Goal: Find specific page/section: Find specific page/section

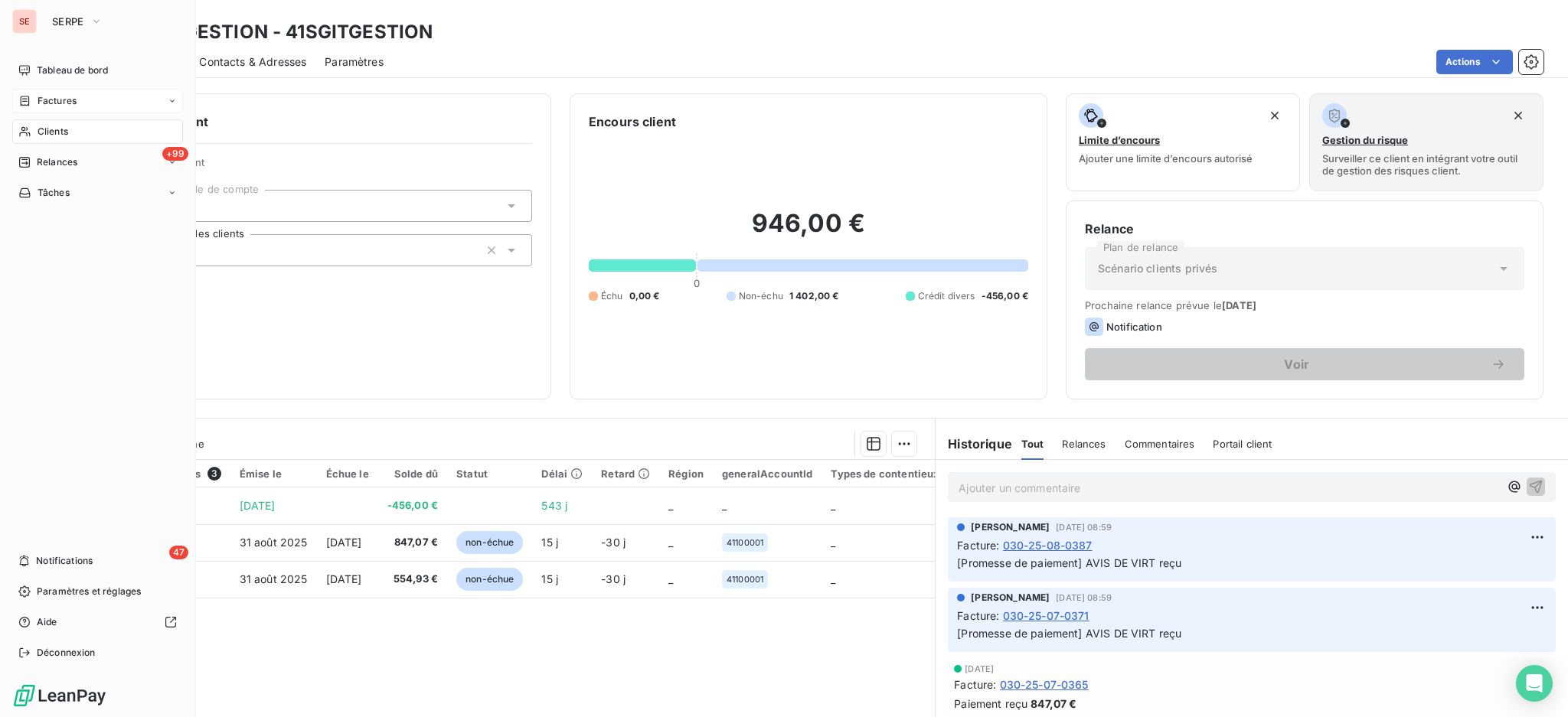
click at [61, 99] on span "Factures" at bounding box center [56, 101] width 39 height 14
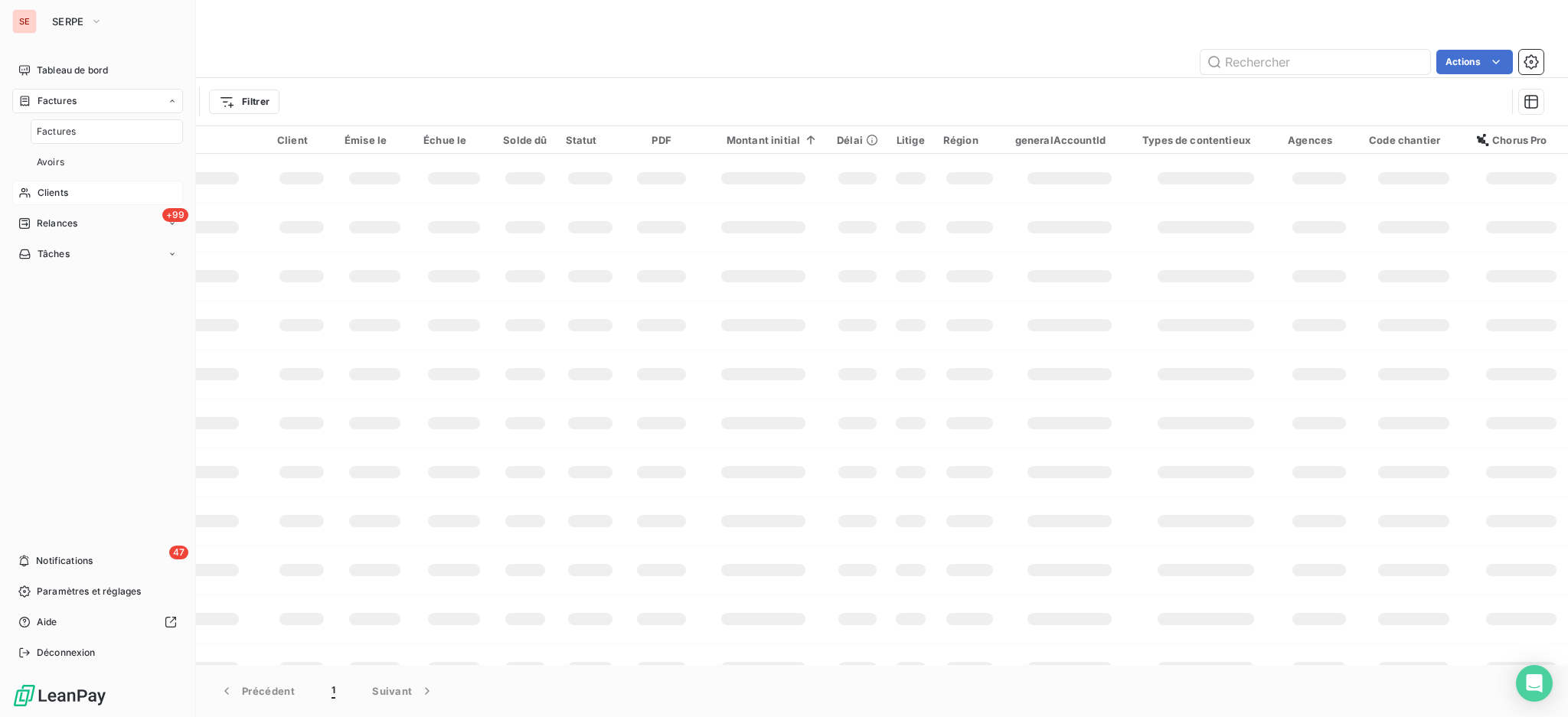
click at [58, 190] on span "Clients" at bounding box center [52, 193] width 31 height 14
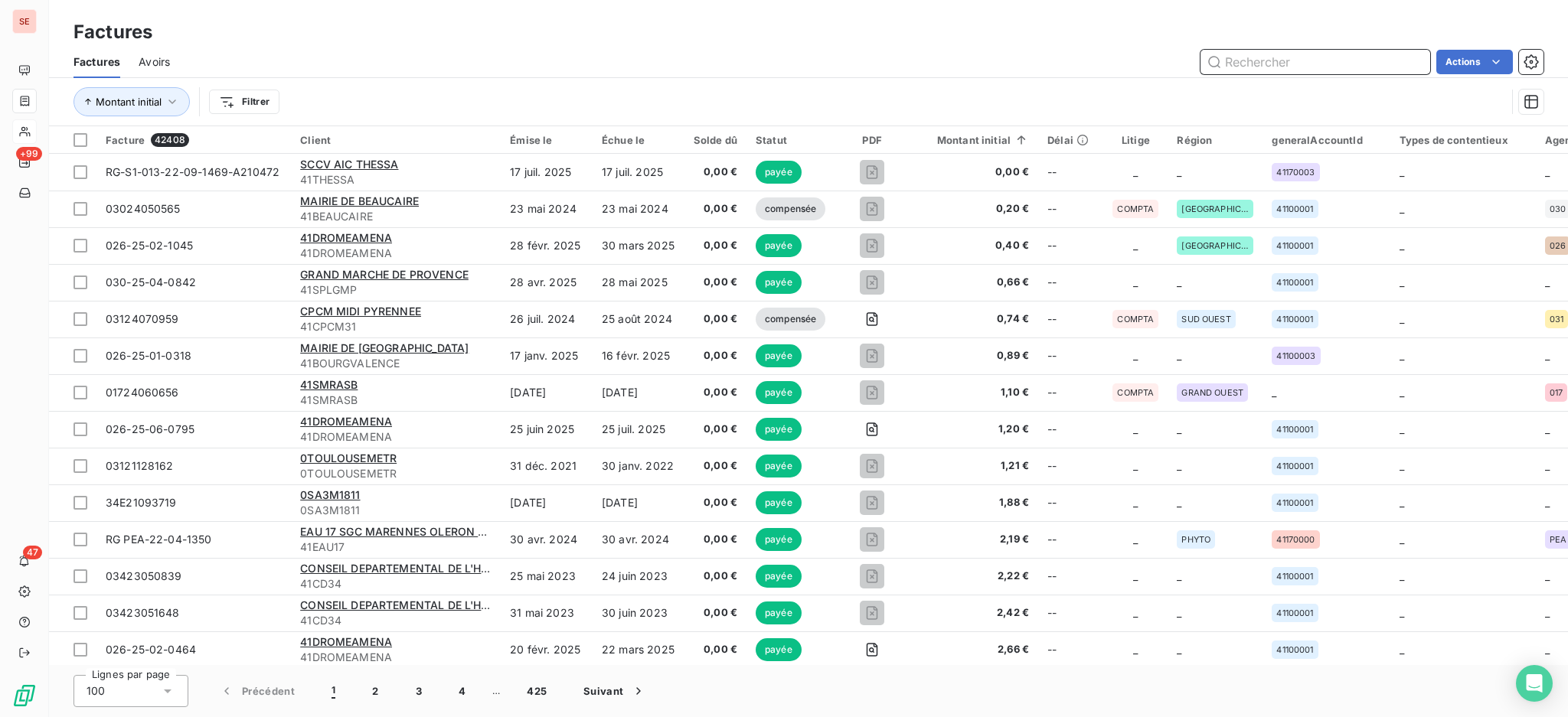
click at [1271, 62] on input "text" at bounding box center [1315, 62] width 229 height 25
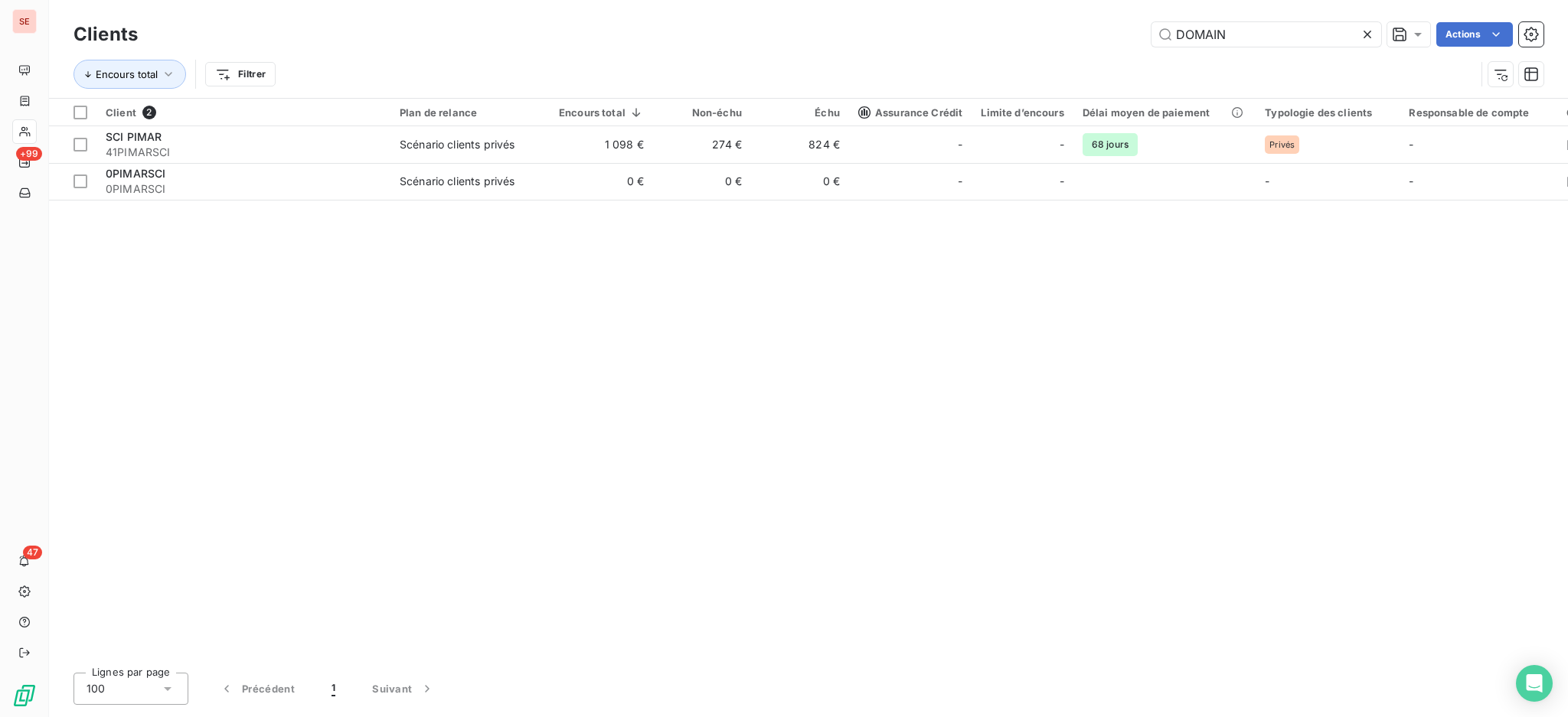
type input "C"
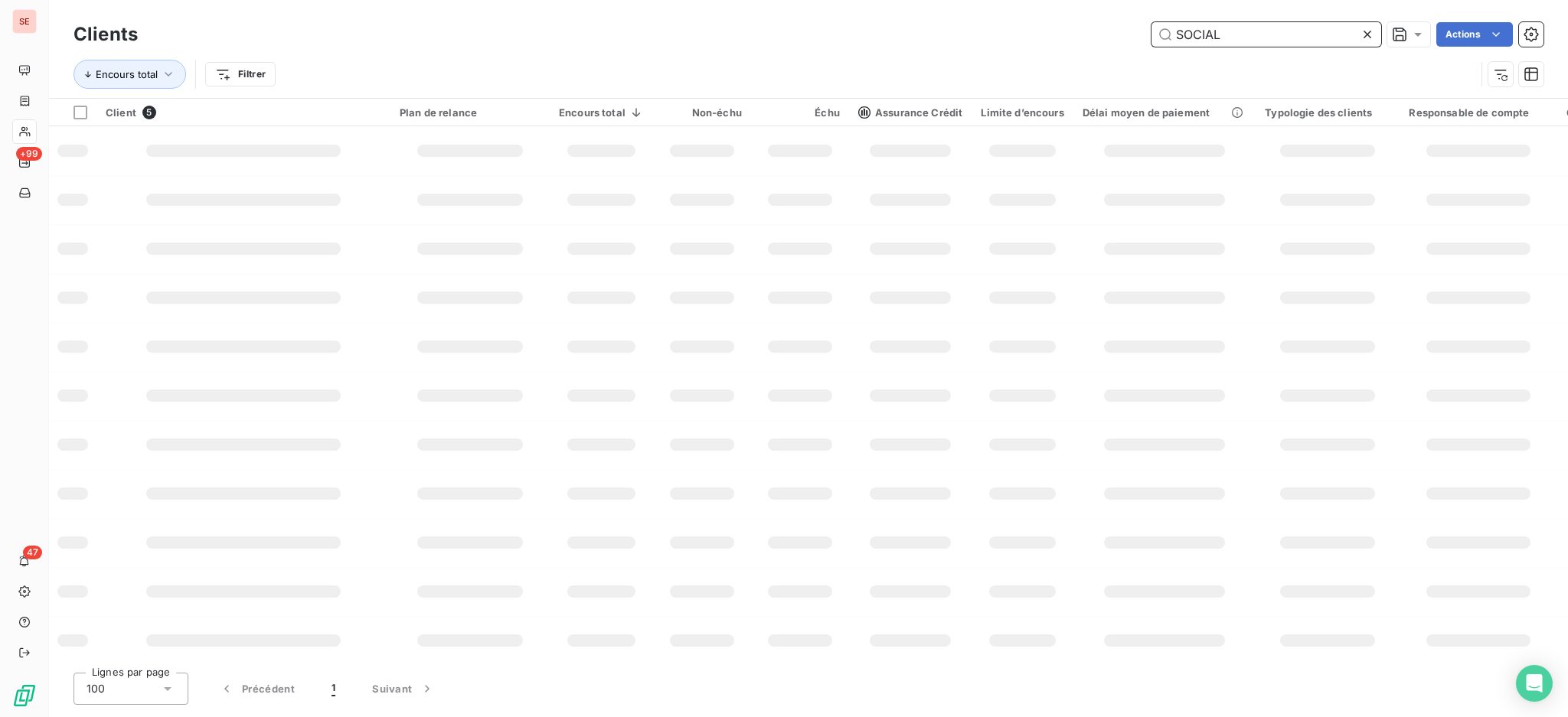
drag, startPoint x: 1240, startPoint y: 41, endPoint x: 1059, endPoint y: 7, distance: 184.2
click at [1060, 7] on div "Clients SOCIAL Actions Encours total Filtrer" at bounding box center [808, 49] width 1519 height 98
type input "lidl"
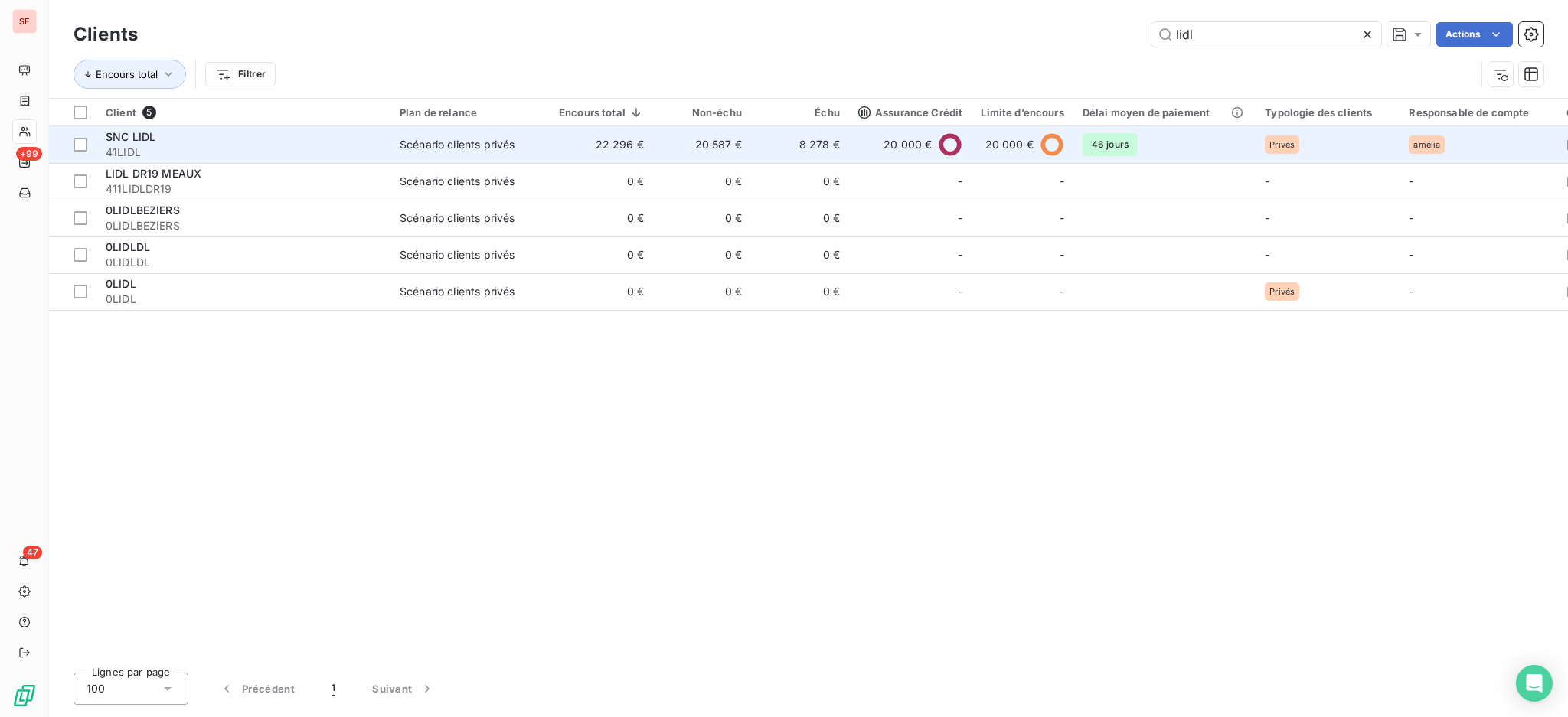
click at [603, 152] on td "22 296 €" at bounding box center [601, 145] width 104 height 36
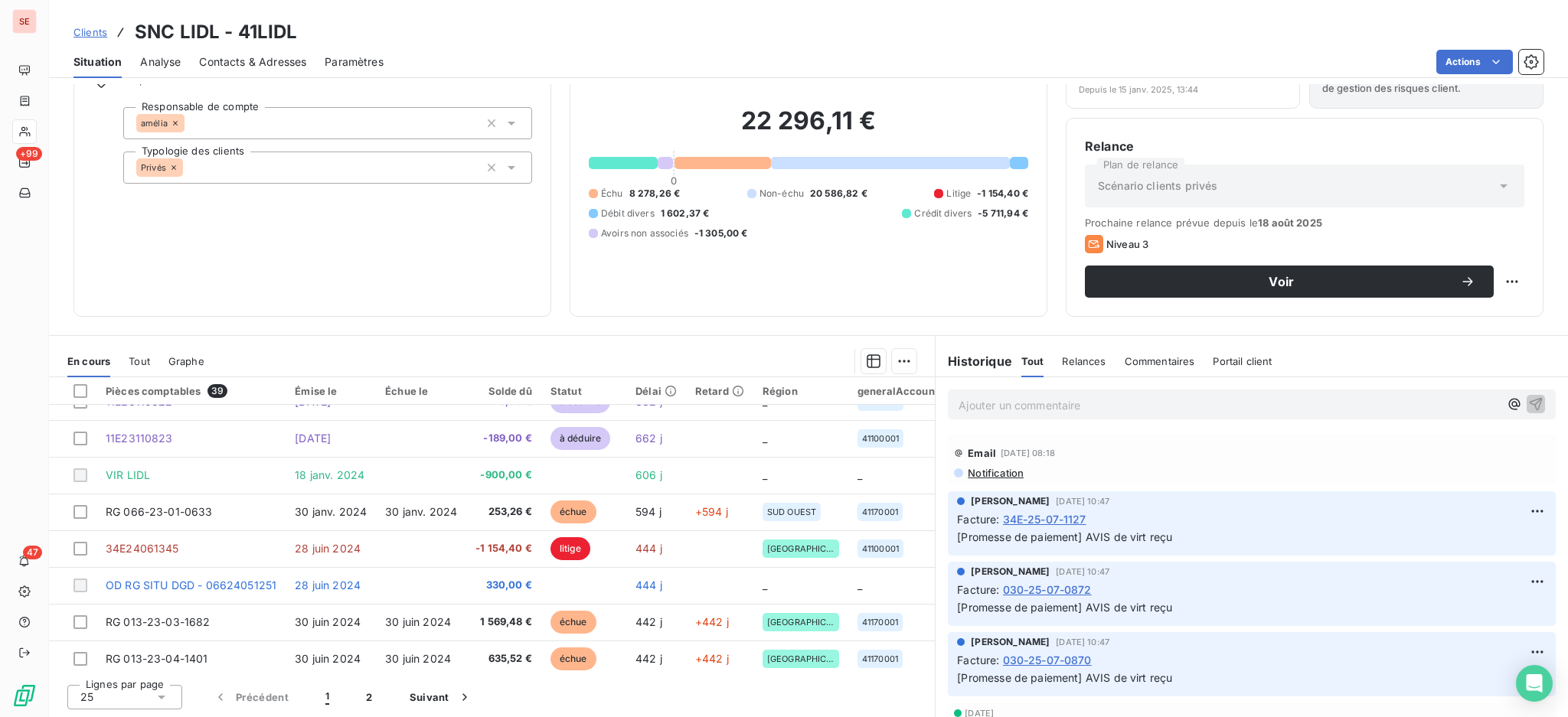
scroll to position [45, 0]
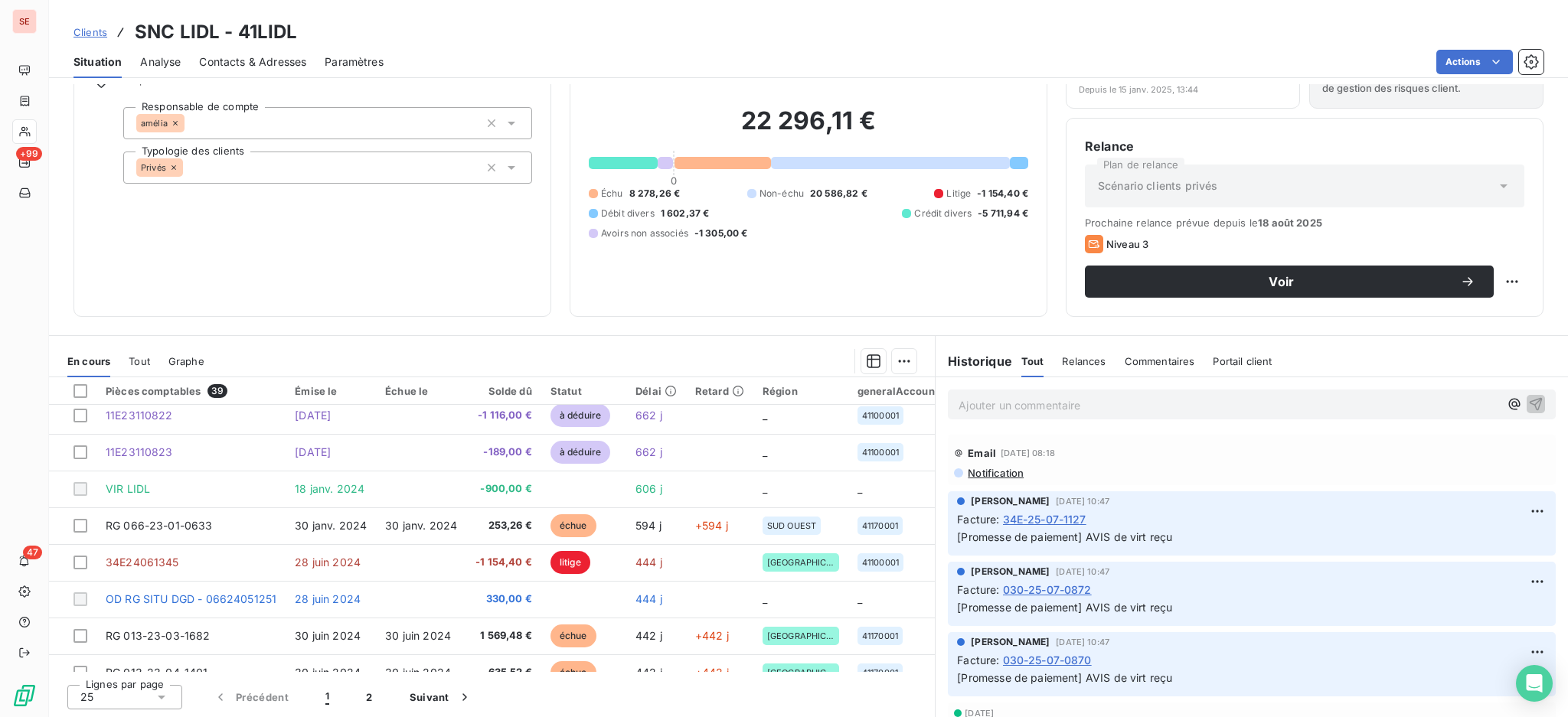
click at [165, 697] on icon at bounding box center [162, 697] width 15 height 15
click at [129, 671] on li "100" at bounding box center [124, 667] width 115 height 27
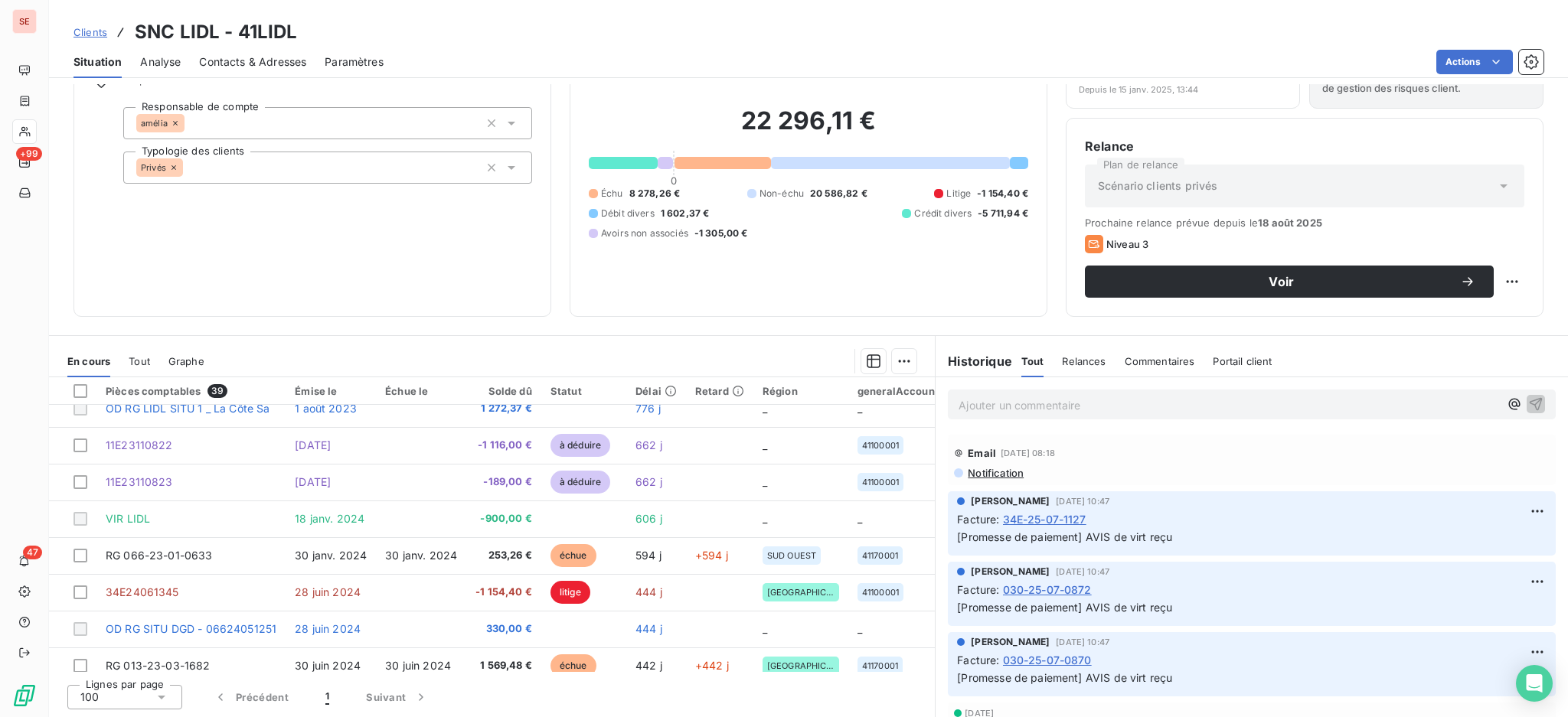
scroll to position [0, 0]
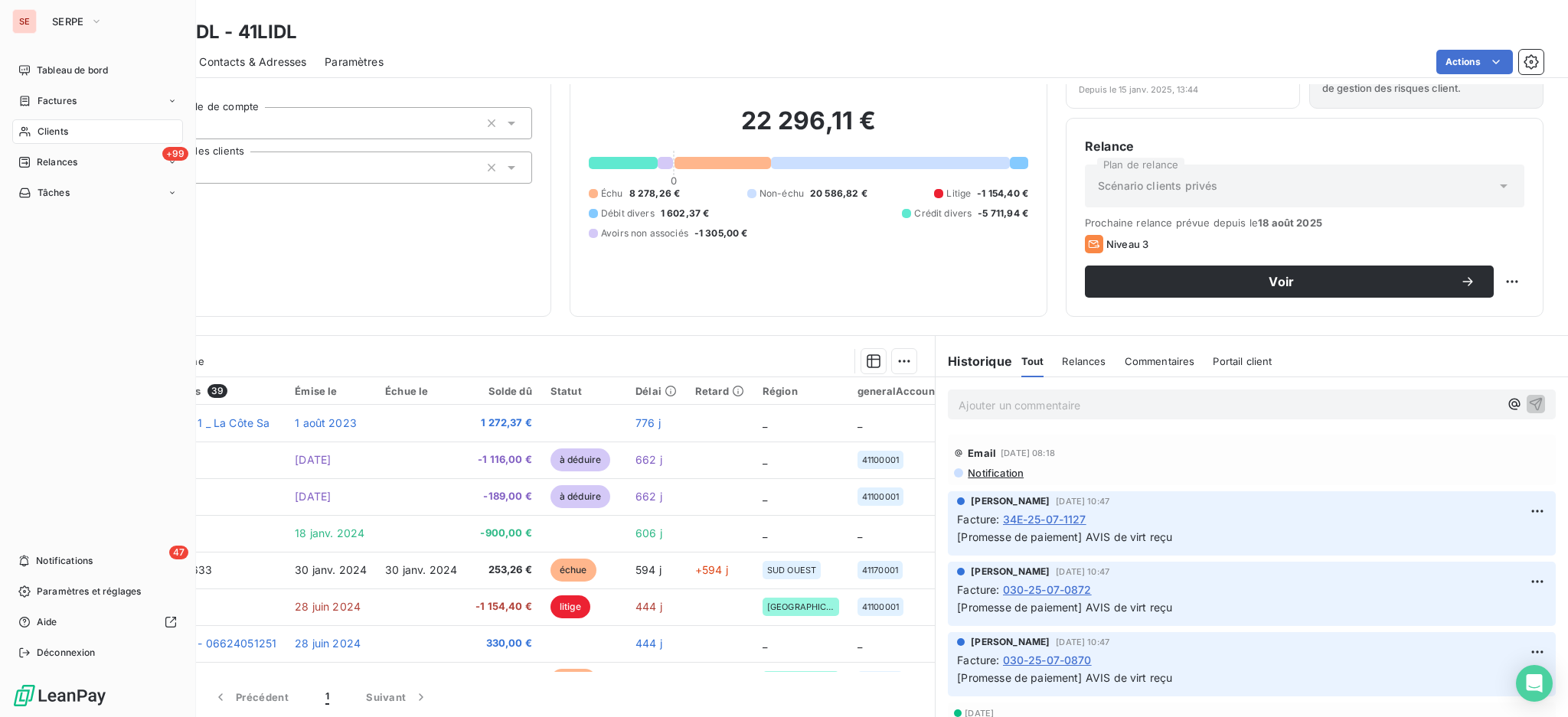
click at [58, 130] on span "Clients" at bounding box center [52, 132] width 31 height 14
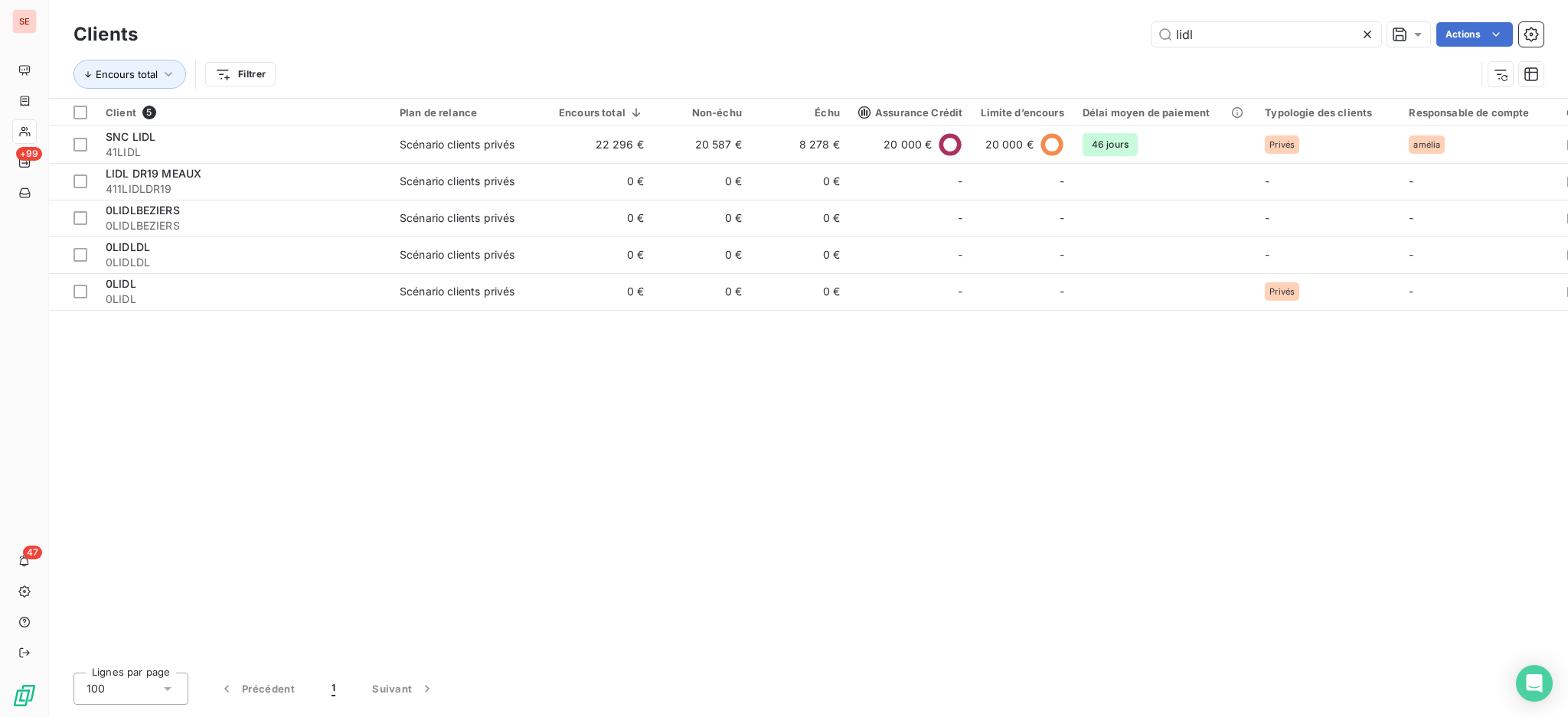
drag, startPoint x: 1252, startPoint y: 41, endPoint x: 1030, endPoint y: 4, distance: 225.1
click at [1067, 5] on div "Clients lidl Actions Encours total Filtrer" at bounding box center [808, 49] width 1519 height 98
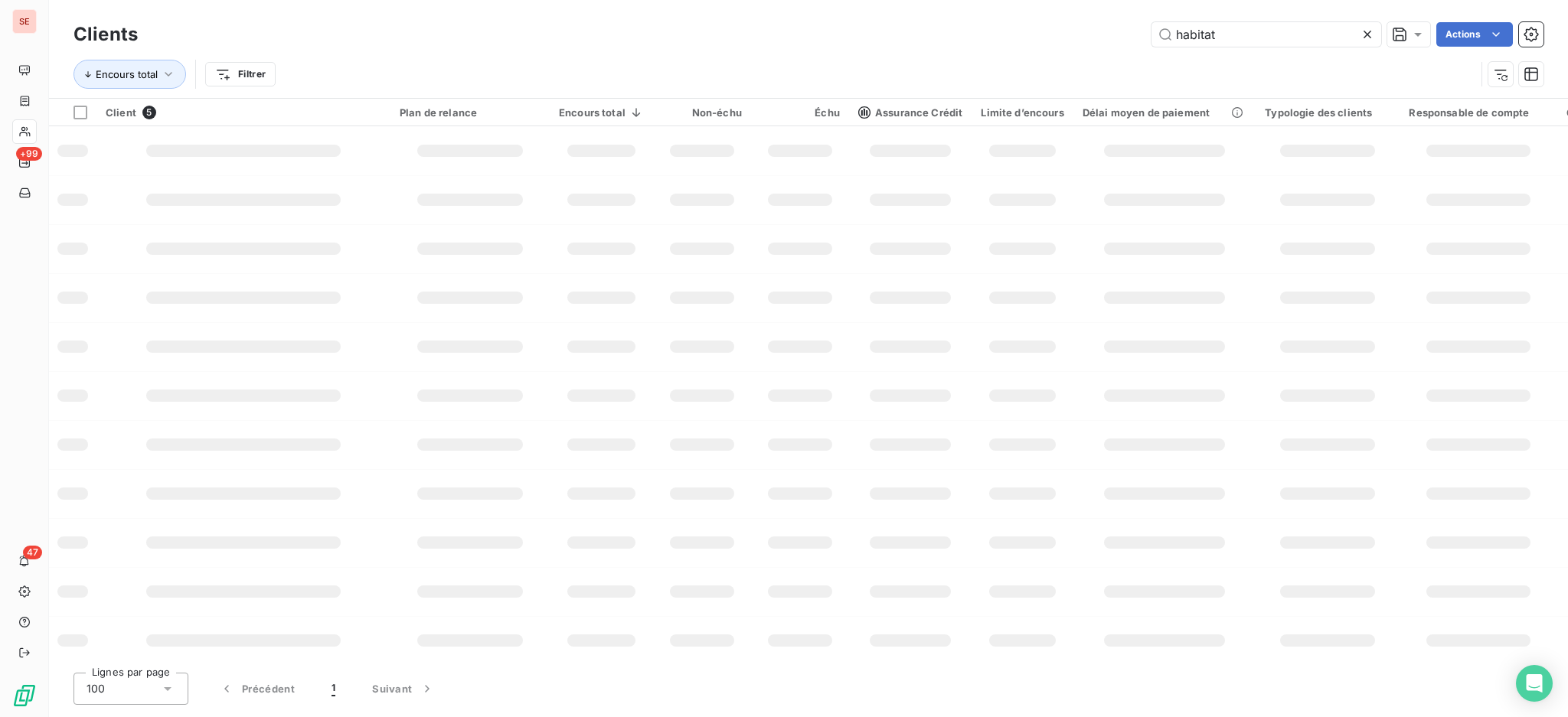
type input "habitat"
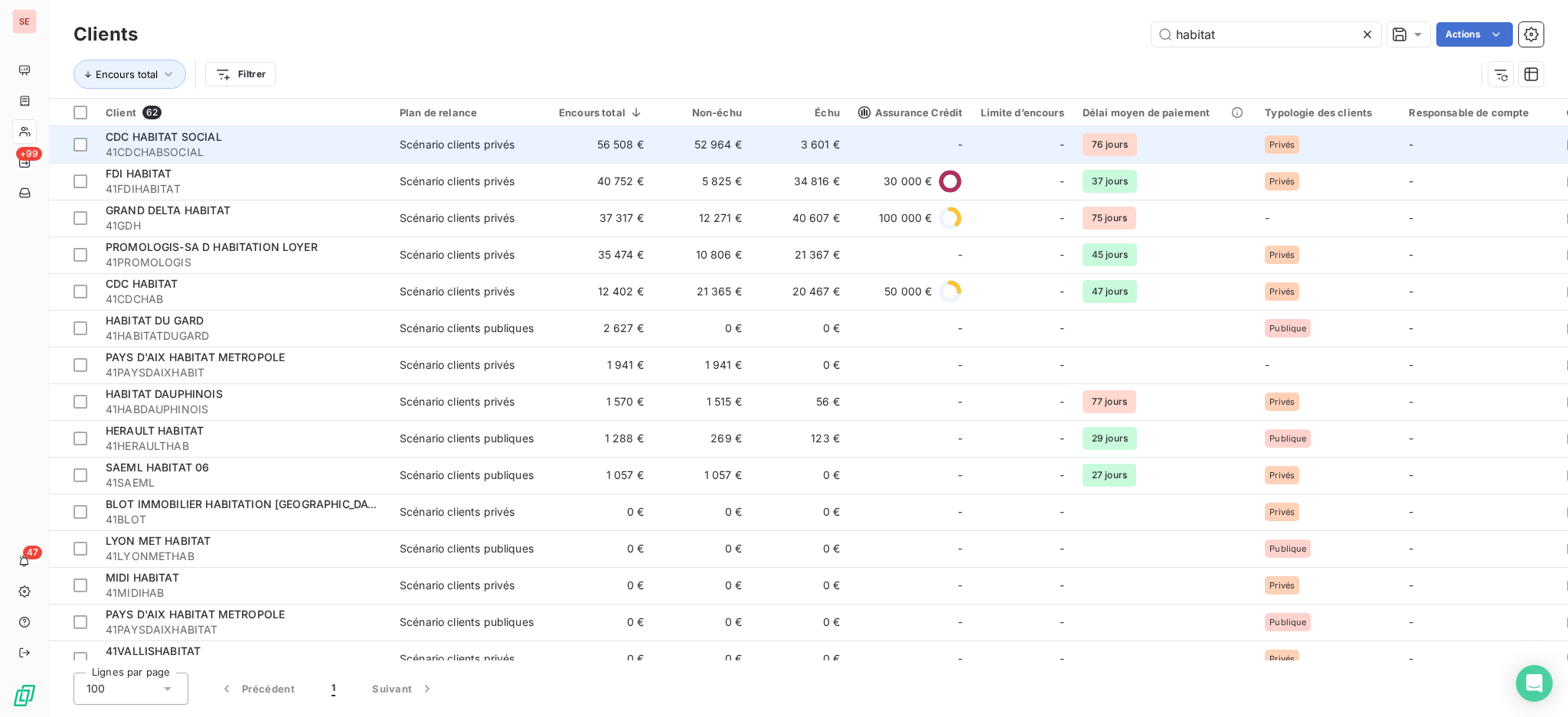
click at [214, 148] on span "41CDCHABSOCIAL" at bounding box center [244, 152] width 276 height 15
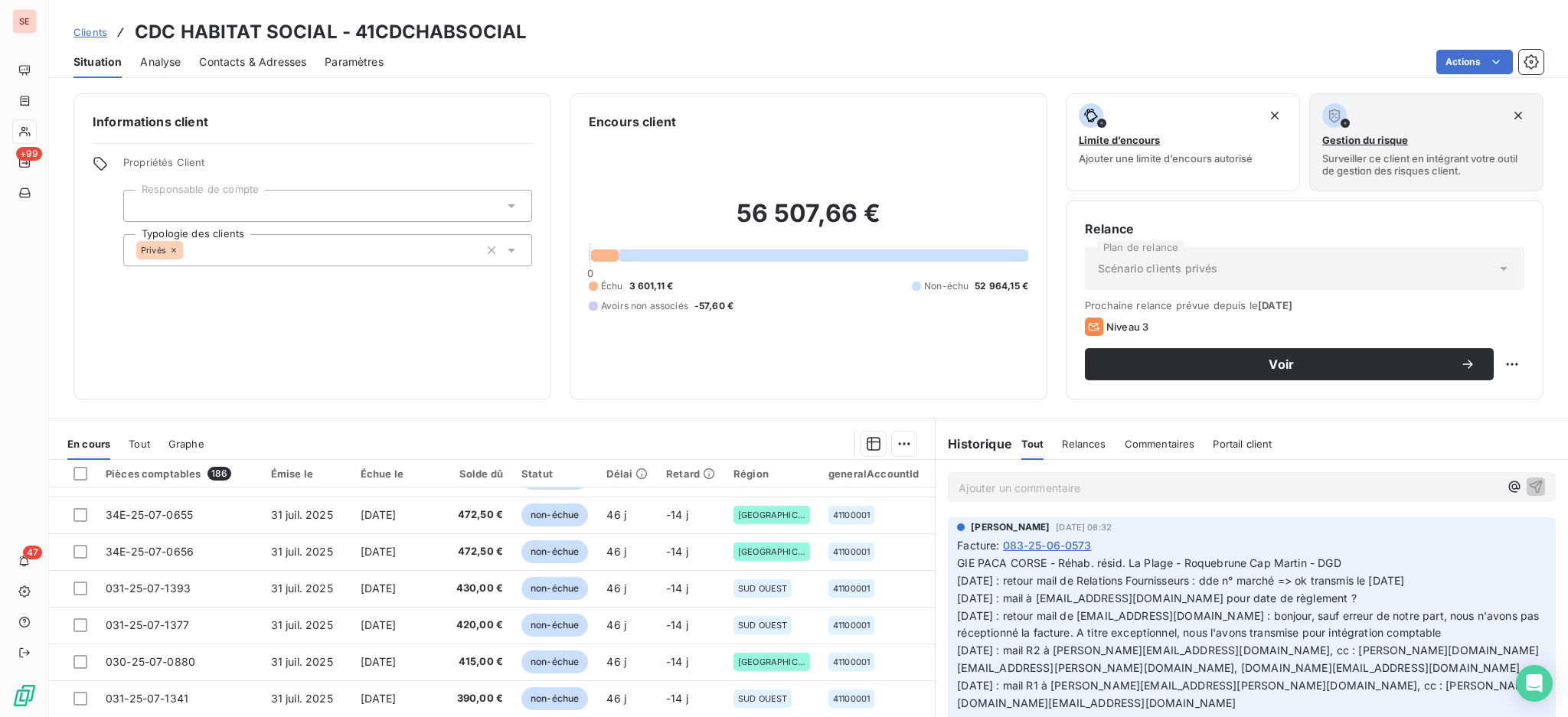
scroll to position [83, 0]
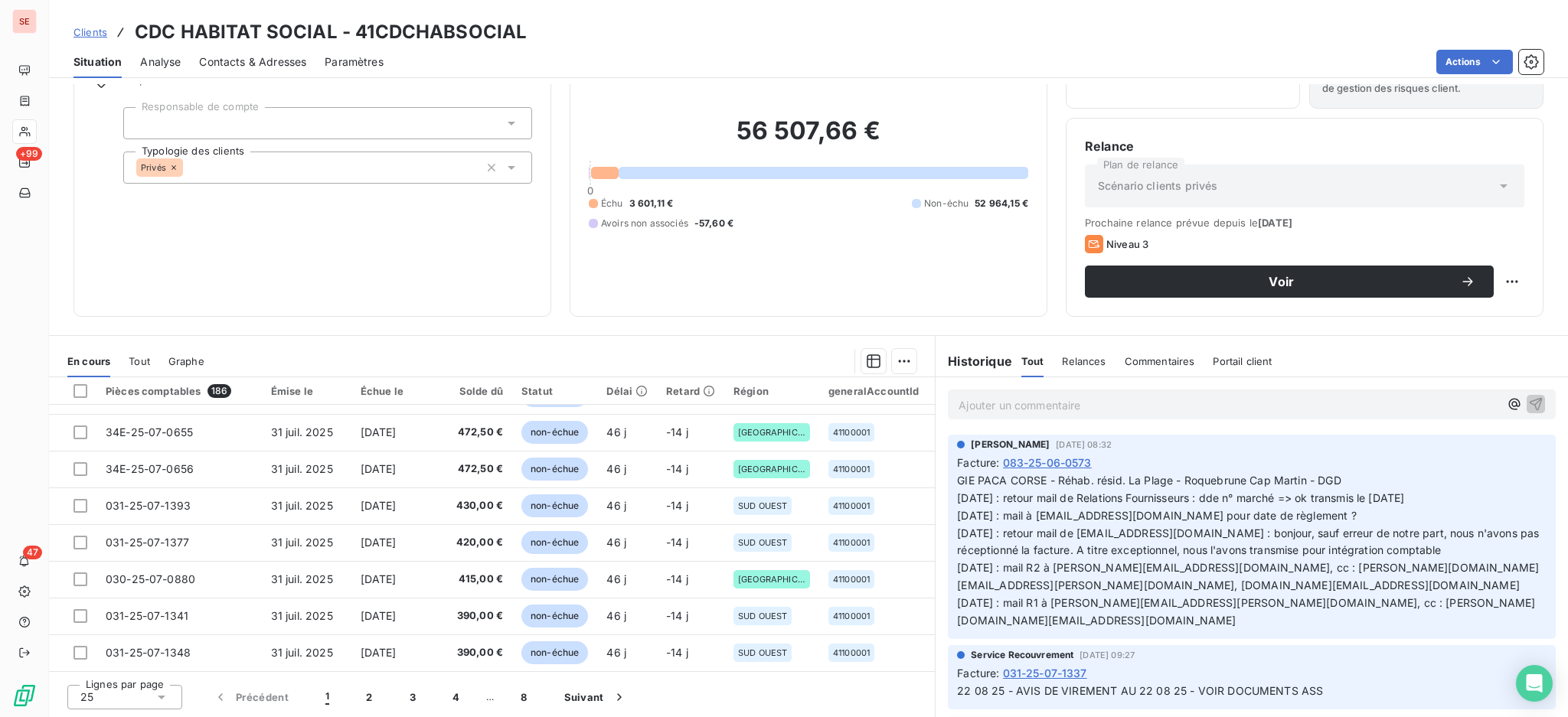
click at [157, 696] on icon at bounding box center [162, 697] width 15 height 15
click at [157, 656] on li "100" at bounding box center [124, 667] width 115 height 27
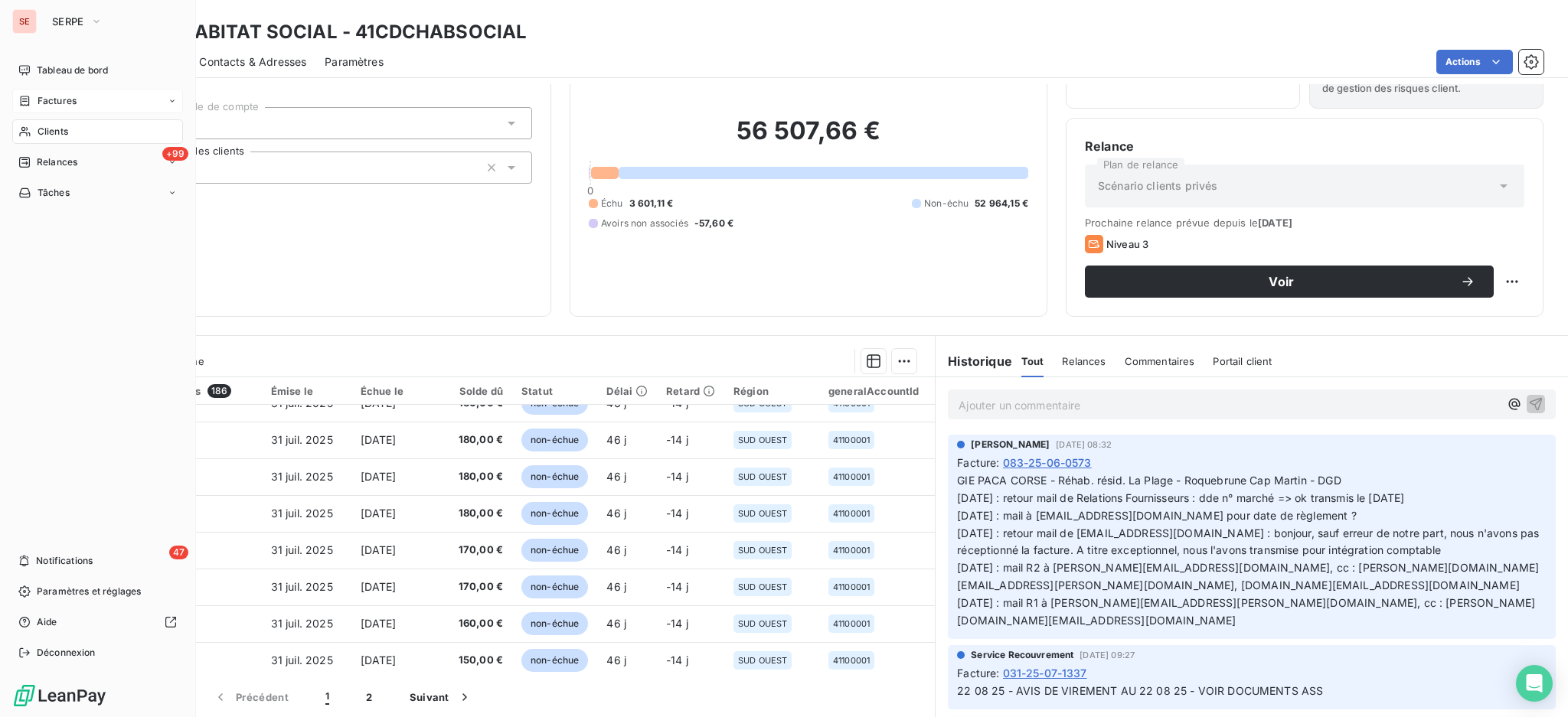
click at [36, 96] on div "Factures" at bounding box center [47, 101] width 58 height 14
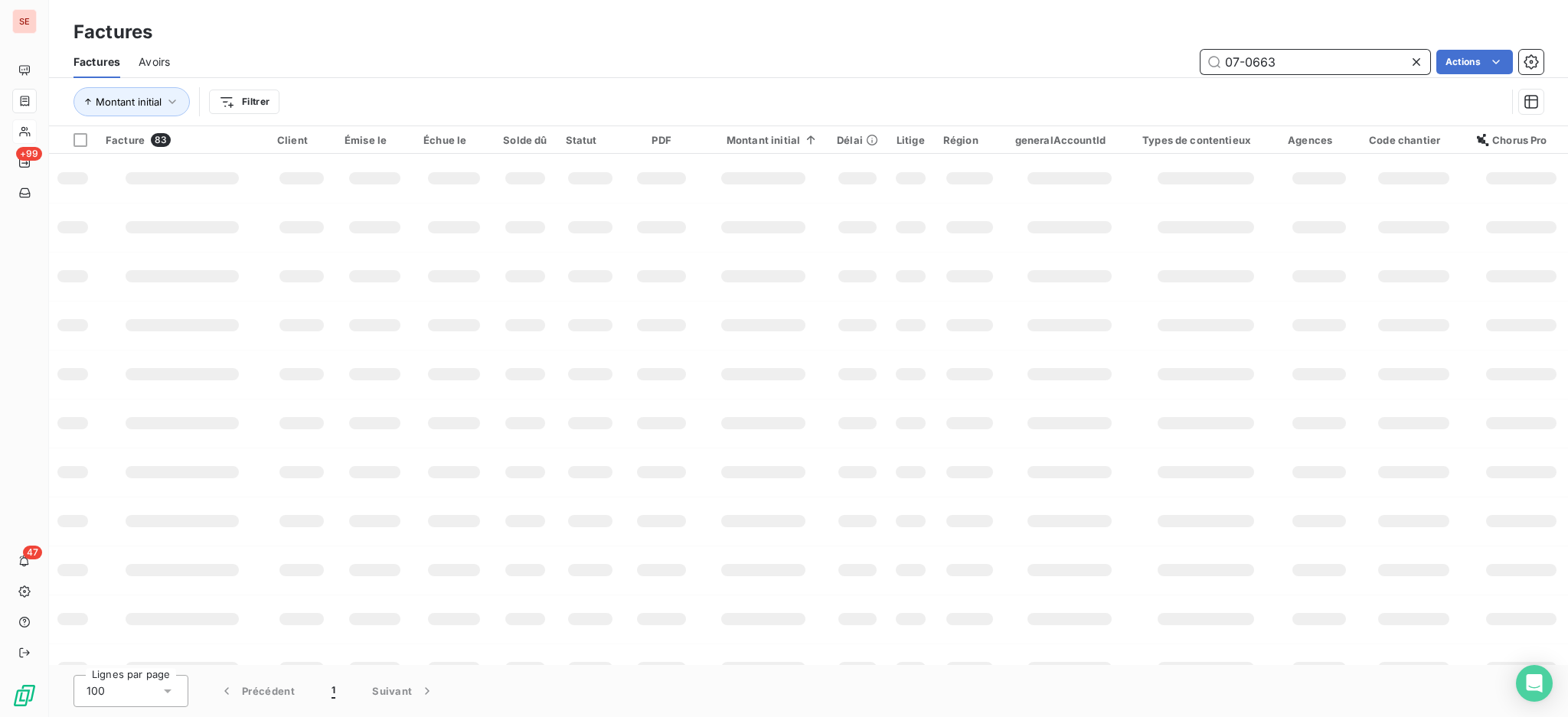
type input "07-0663"
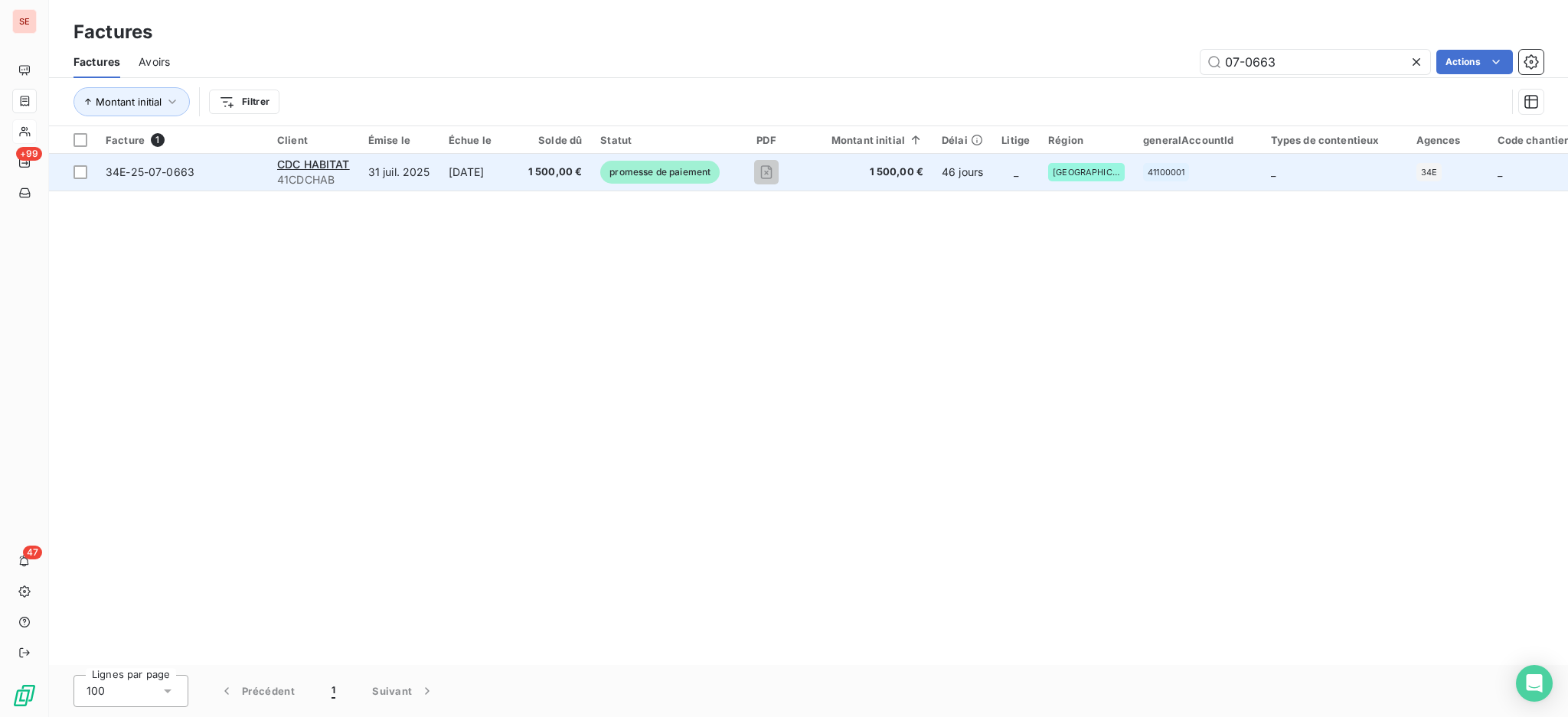
click at [417, 177] on td "31 juil. 2025" at bounding box center [399, 172] width 80 height 36
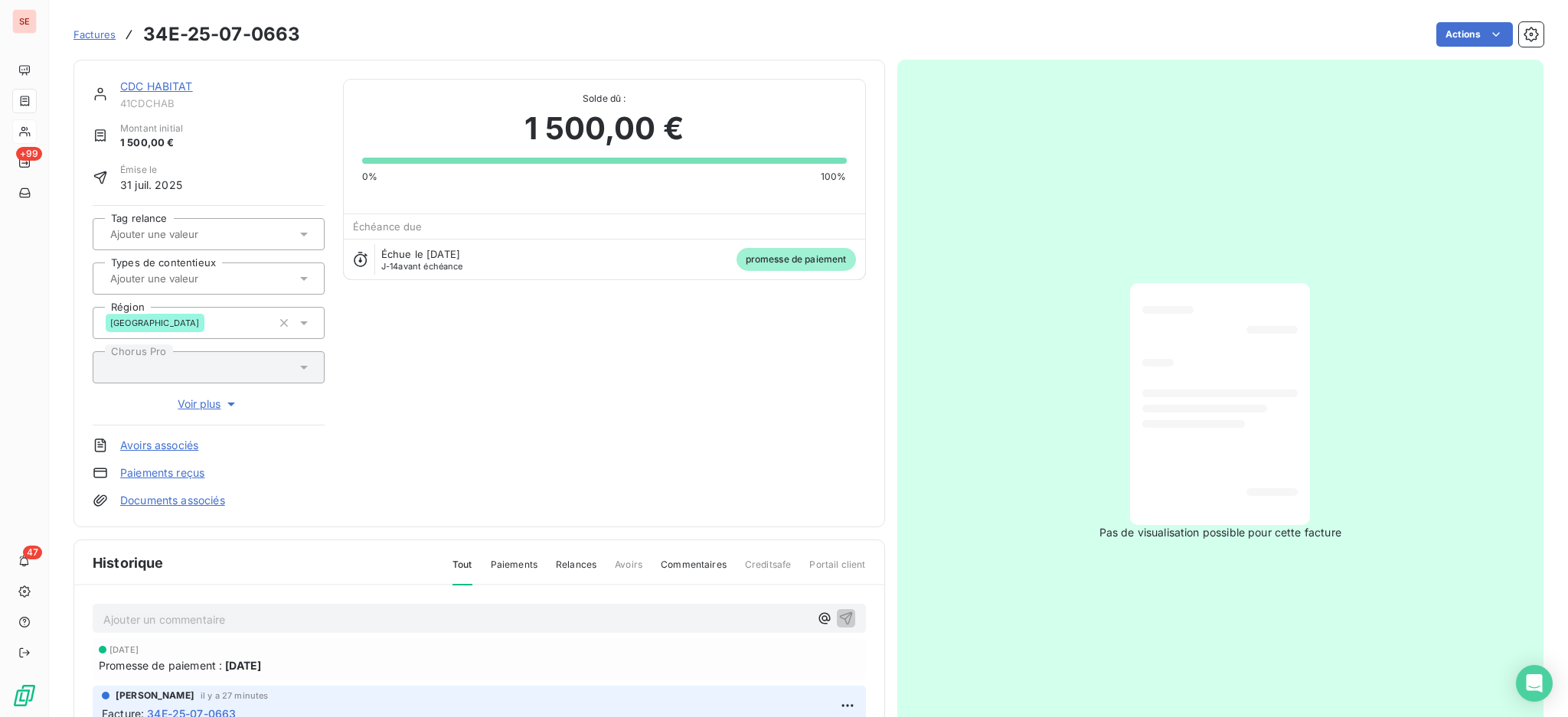
click at [173, 84] on link "CDC HABITAT" at bounding box center [157, 86] width 73 height 13
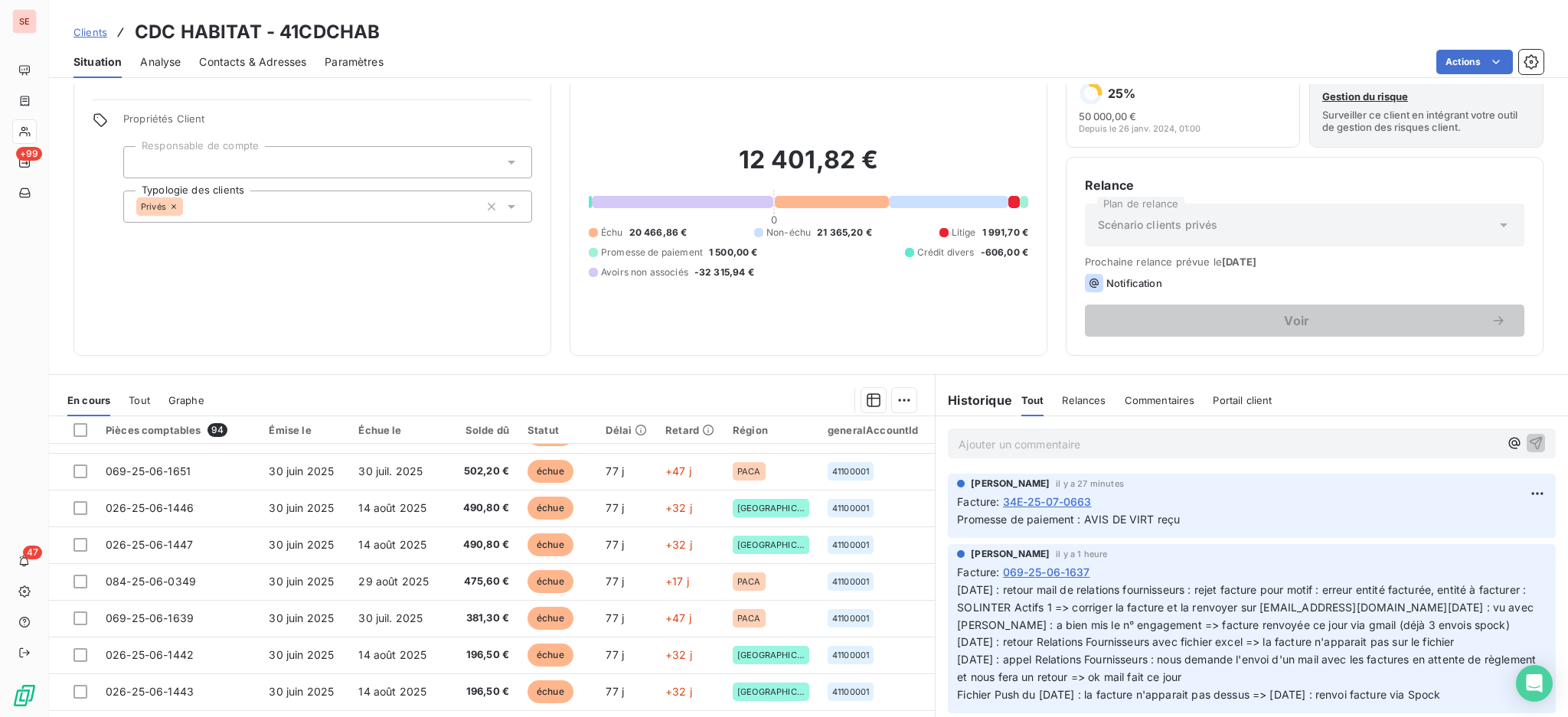
scroll to position [83, 0]
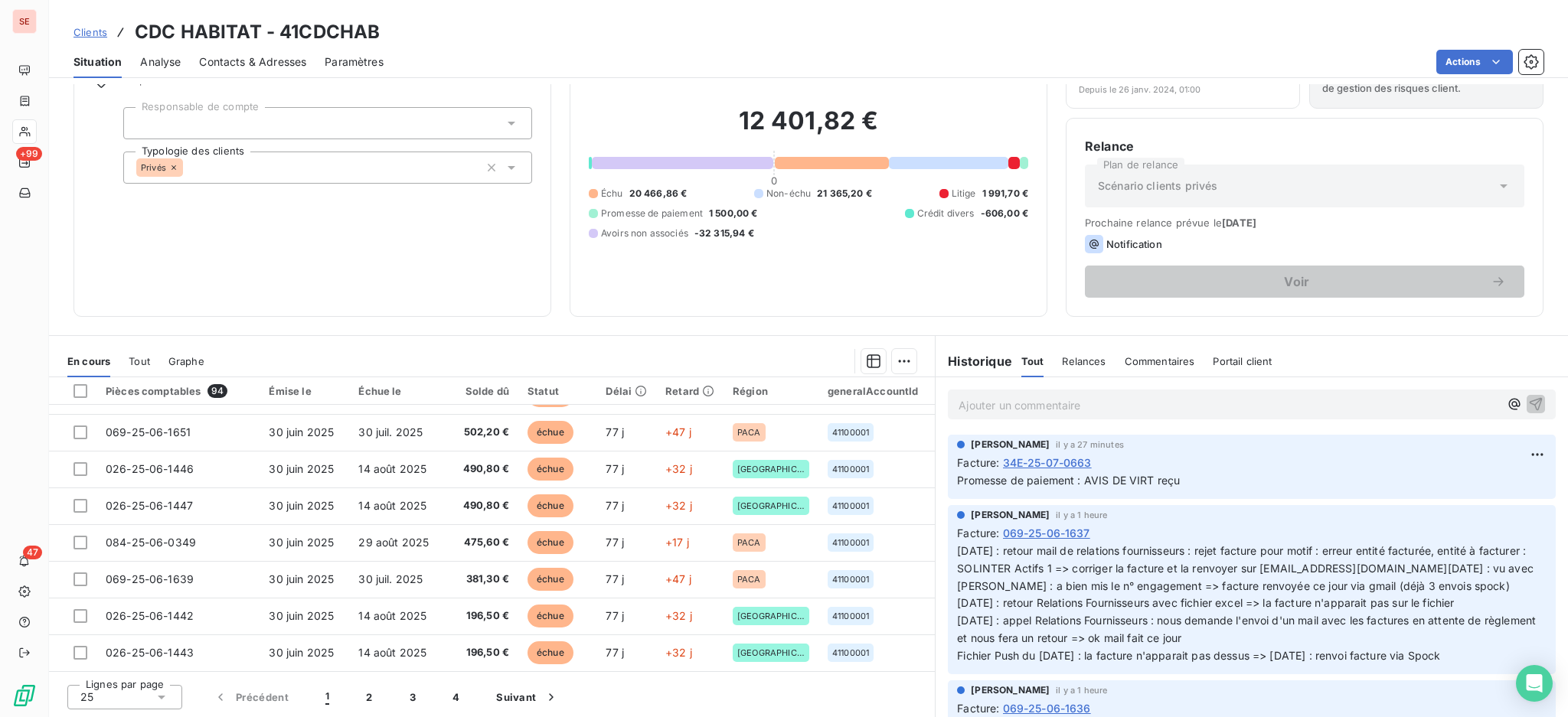
click at [160, 695] on icon at bounding box center [161, 697] width 7 height 4
click at [140, 671] on li "100" at bounding box center [124, 667] width 115 height 27
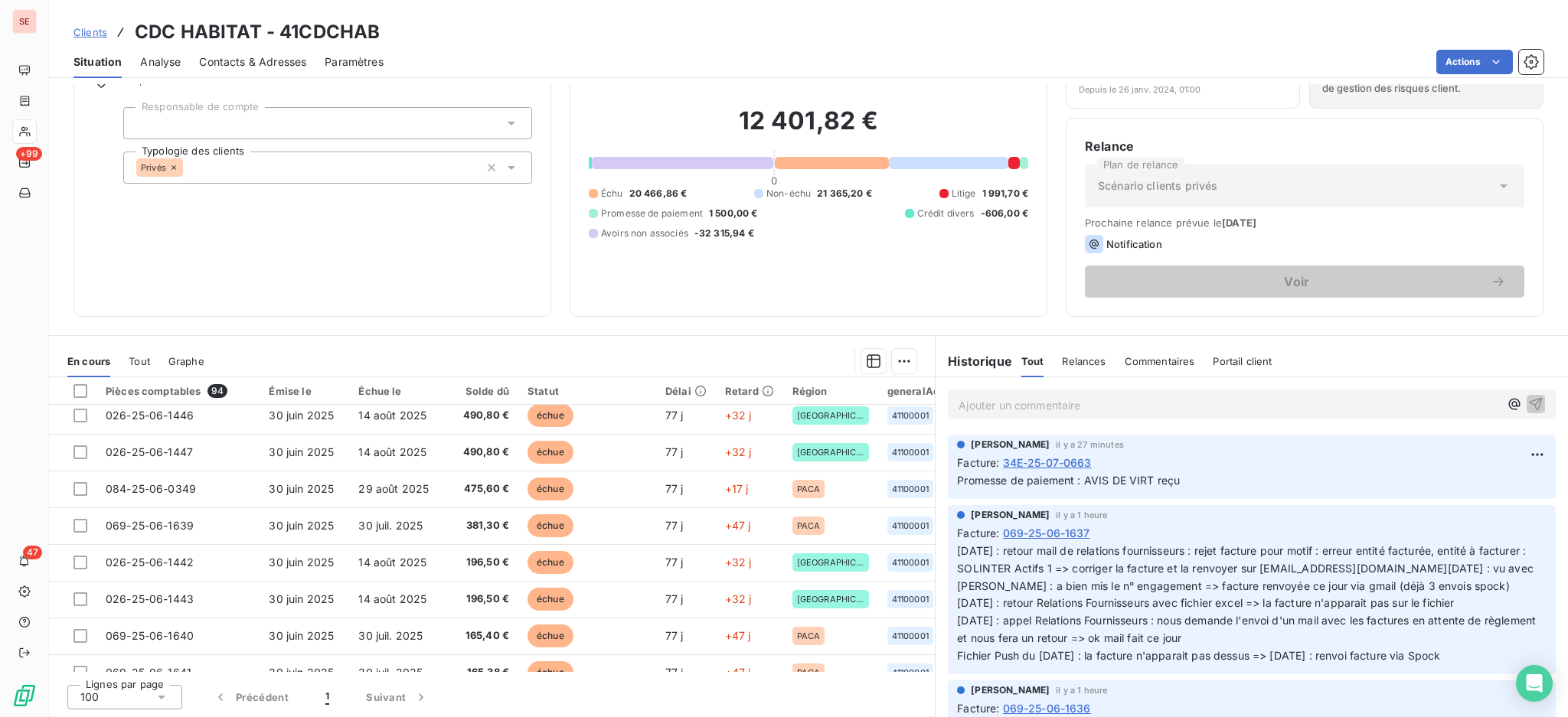
scroll to position [714, 0]
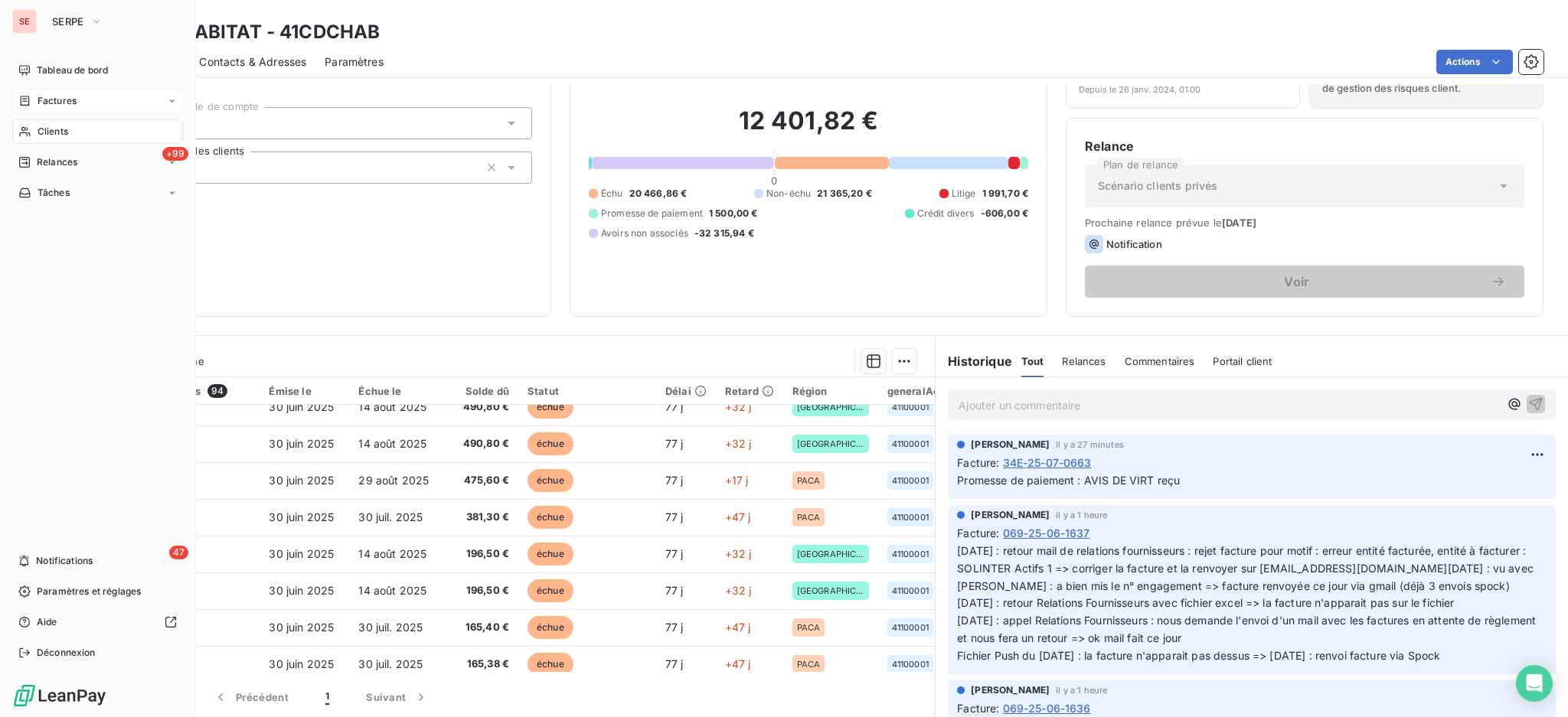
click at [55, 102] on span "Factures" at bounding box center [56, 101] width 39 height 14
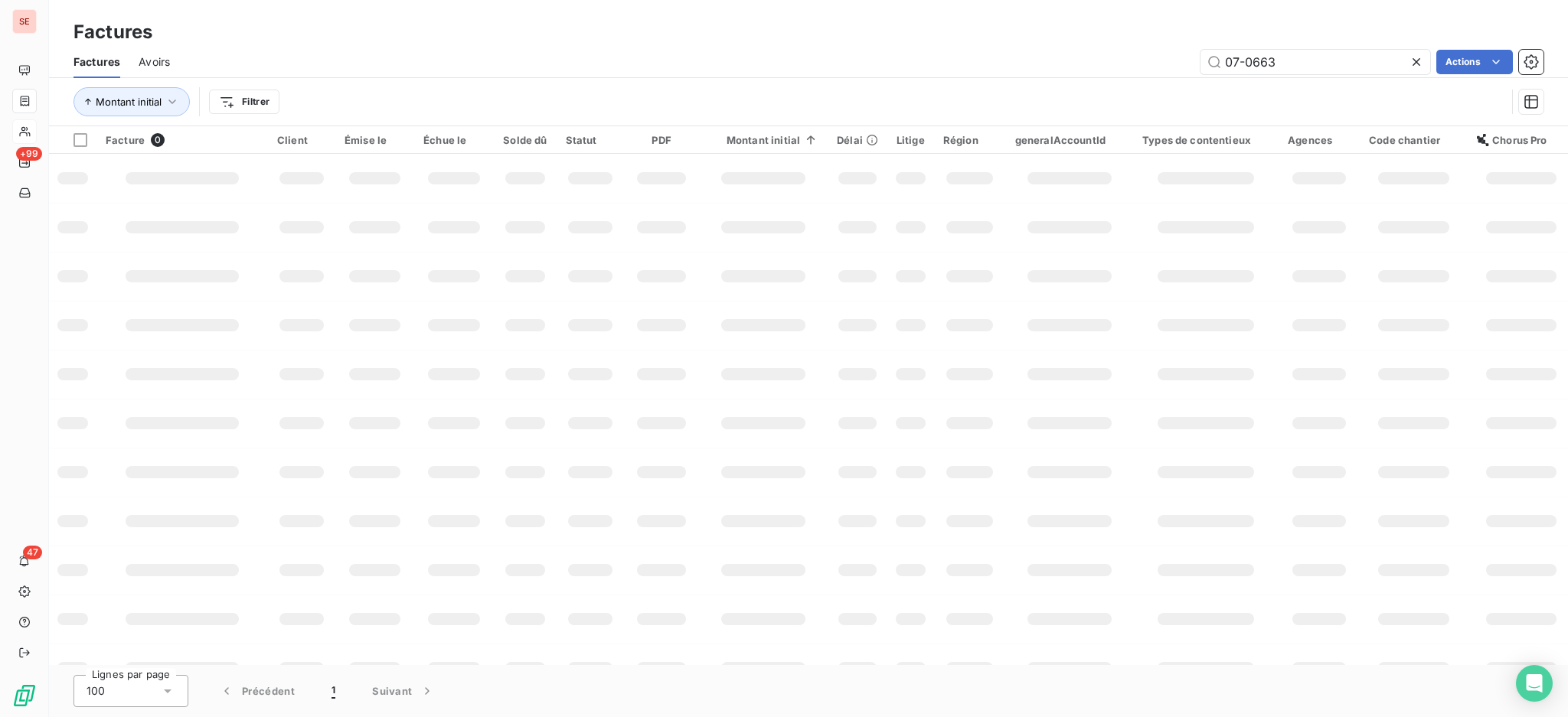
drag, startPoint x: 1321, startPoint y: 60, endPoint x: 938, endPoint y: 46, distance: 383.3
click at [986, 50] on div "07-0663 Actions" at bounding box center [866, 62] width 1355 height 25
type input "4185"
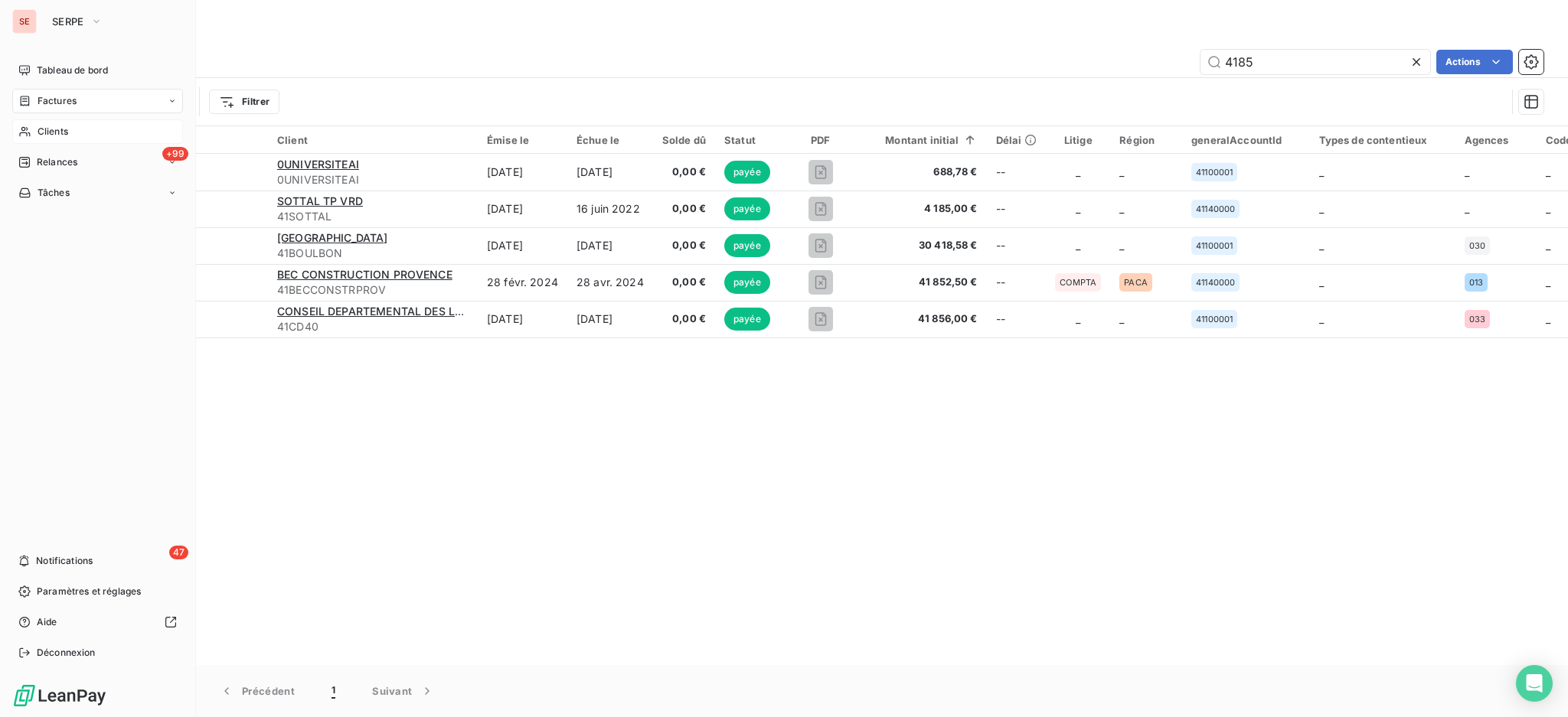
click at [63, 131] on span "Clients" at bounding box center [52, 132] width 31 height 14
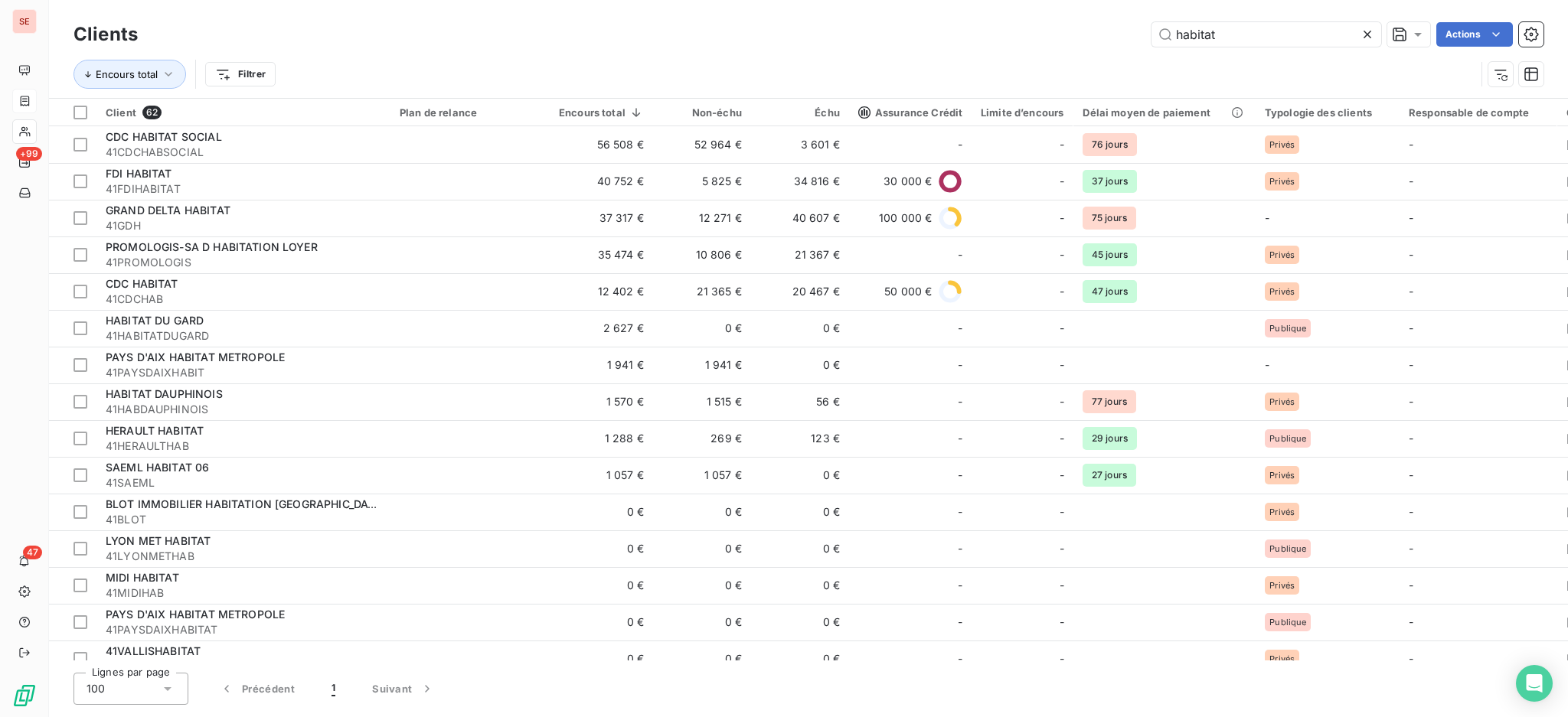
drag, startPoint x: 1270, startPoint y: 41, endPoint x: 926, endPoint y: 21, distance: 344.6
click at [926, 21] on div "Clients habitat Actions" at bounding box center [808, 34] width 1470 height 32
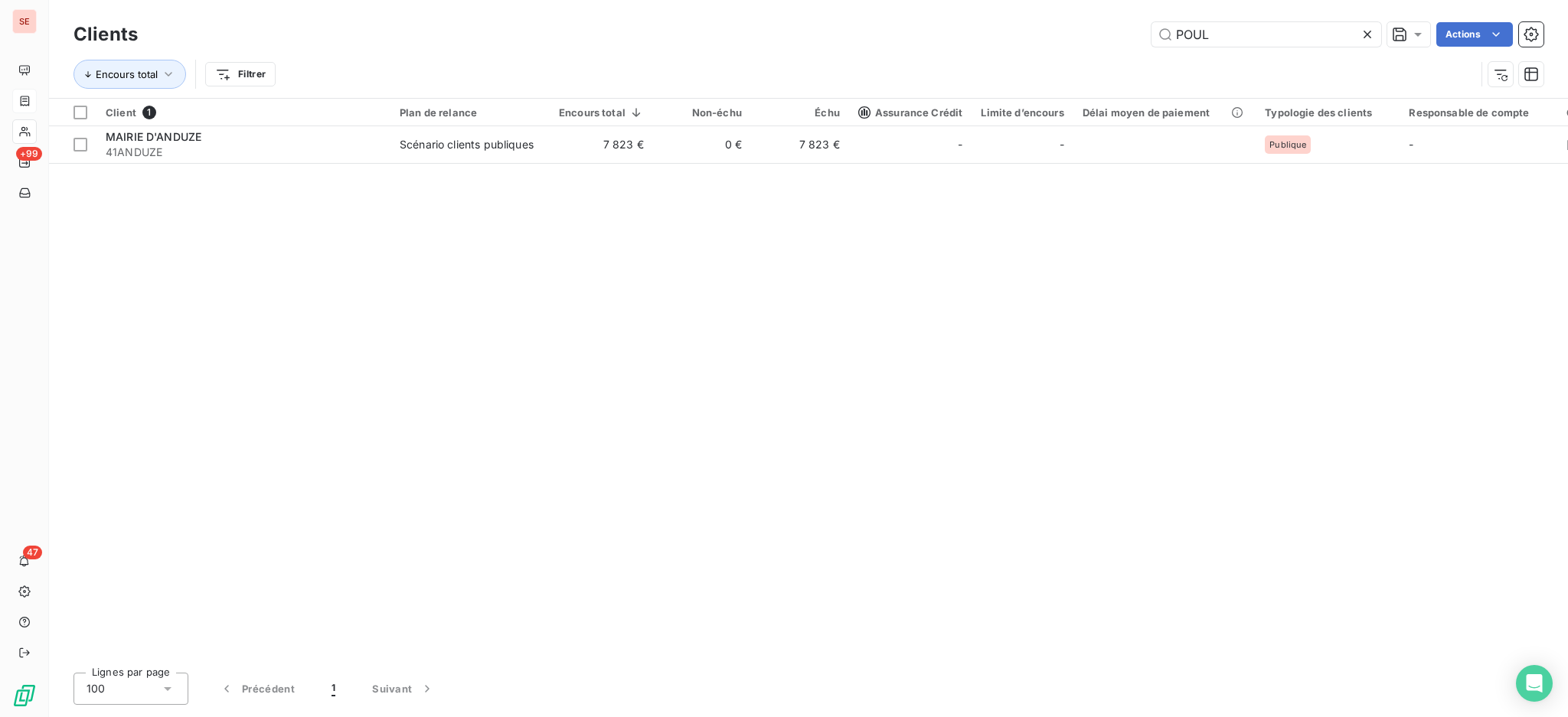
type input "POULX"
